Goal: Navigation & Orientation: Find specific page/section

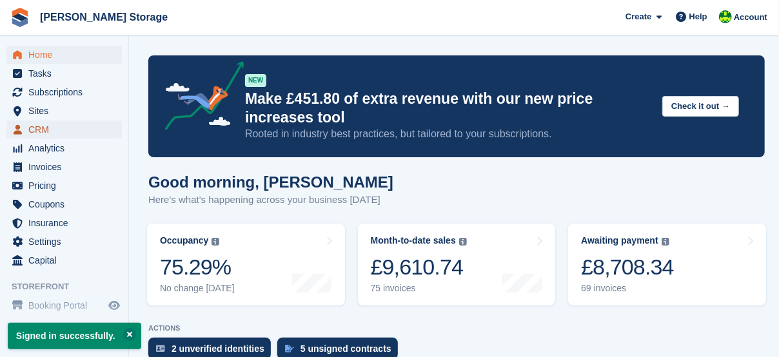
click at [55, 125] on span "CRM" at bounding box center [66, 130] width 77 height 18
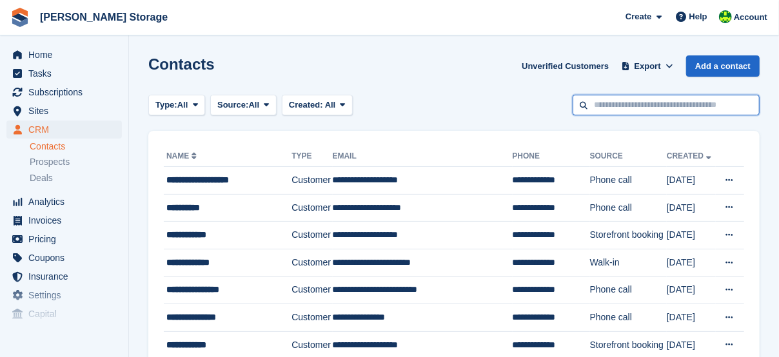
click at [615, 105] on input "text" at bounding box center [666, 105] width 187 height 21
type input "***"
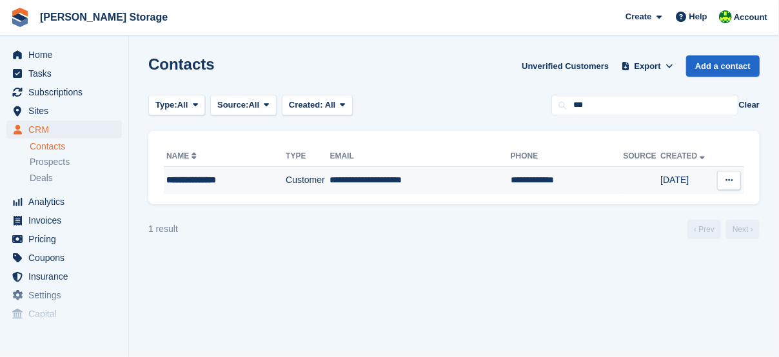
click at [421, 181] on td "**********" at bounding box center [420, 180] width 181 height 27
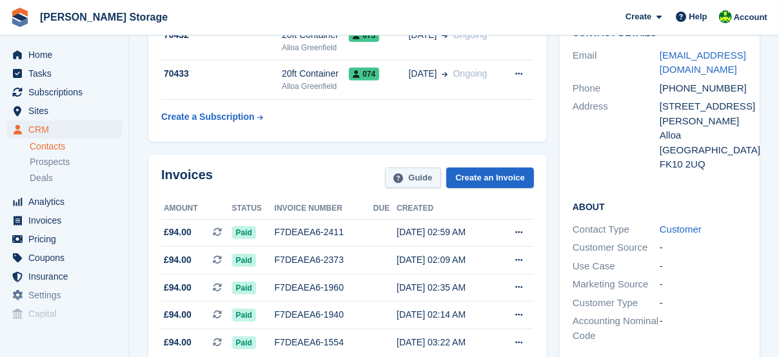
scroll to position [215, 0]
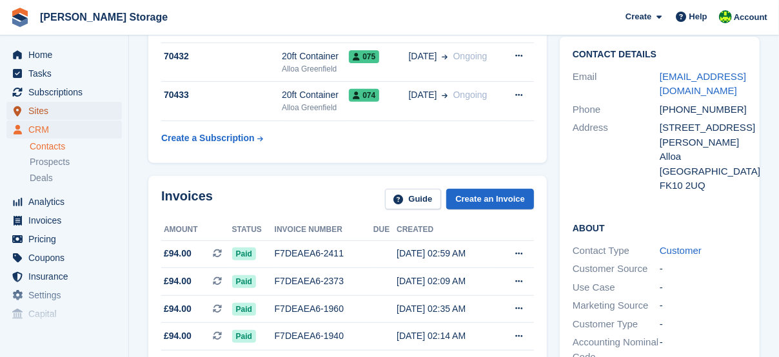
click at [42, 114] on span "Sites" at bounding box center [66, 111] width 77 height 18
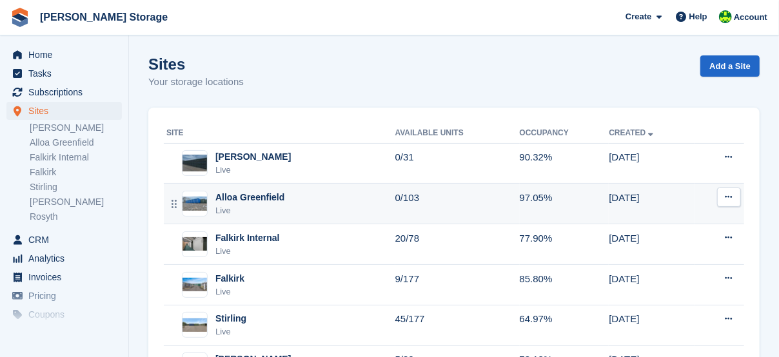
click at [240, 194] on div "Alloa Greenfield" at bounding box center [249, 198] width 69 height 14
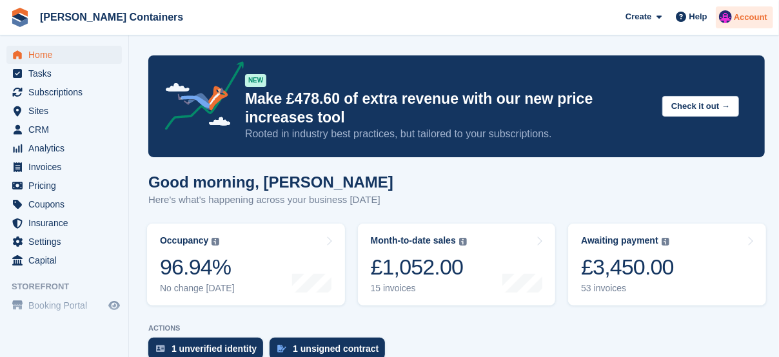
click at [732, 14] on img at bounding box center [725, 16] width 13 height 13
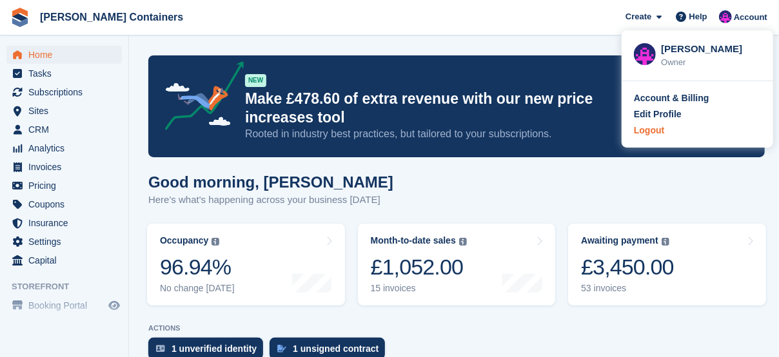
click at [656, 131] on div "Logout" at bounding box center [649, 131] width 30 height 14
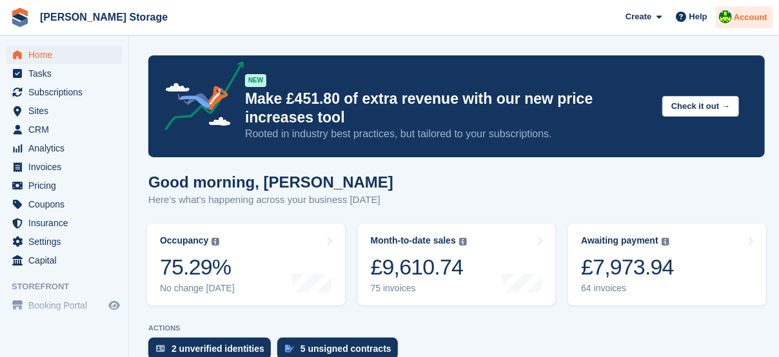
click at [752, 19] on span "Account" at bounding box center [751, 17] width 34 height 13
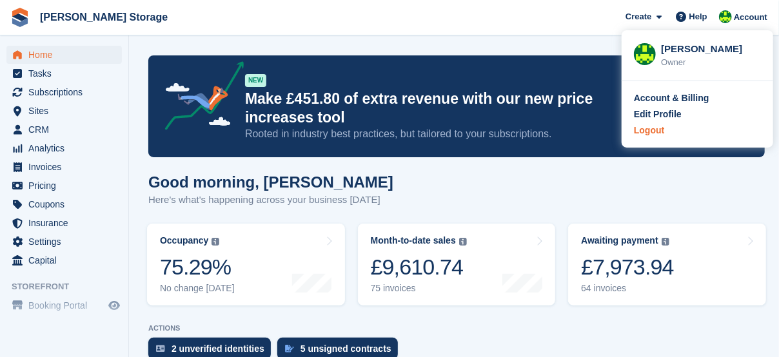
click at [665, 133] on div "Logout" at bounding box center [697, 131] width 127 height 14
